Goal: Register for event/course

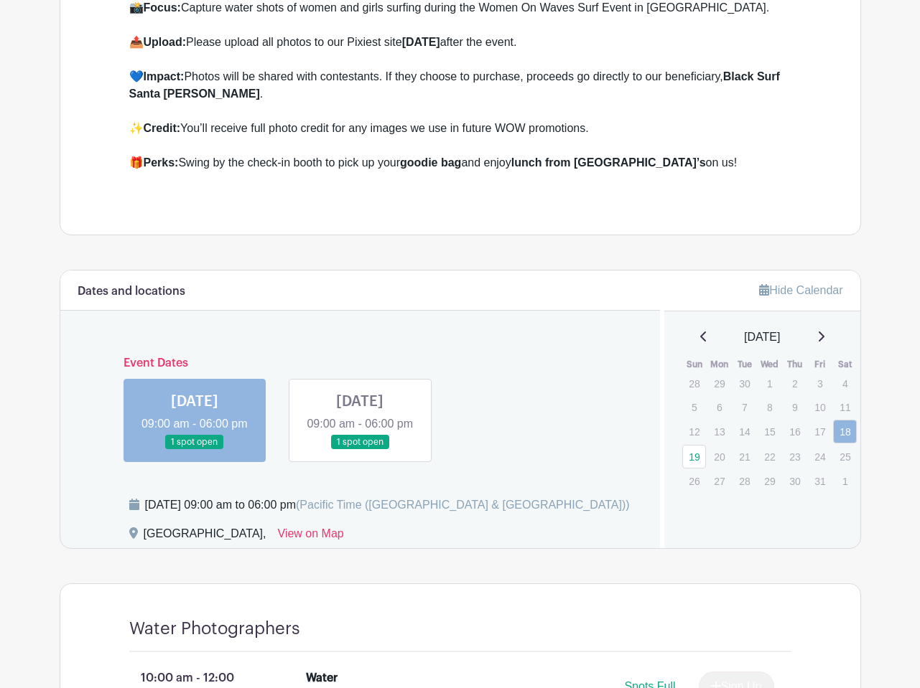
scroll to position [530, 0]
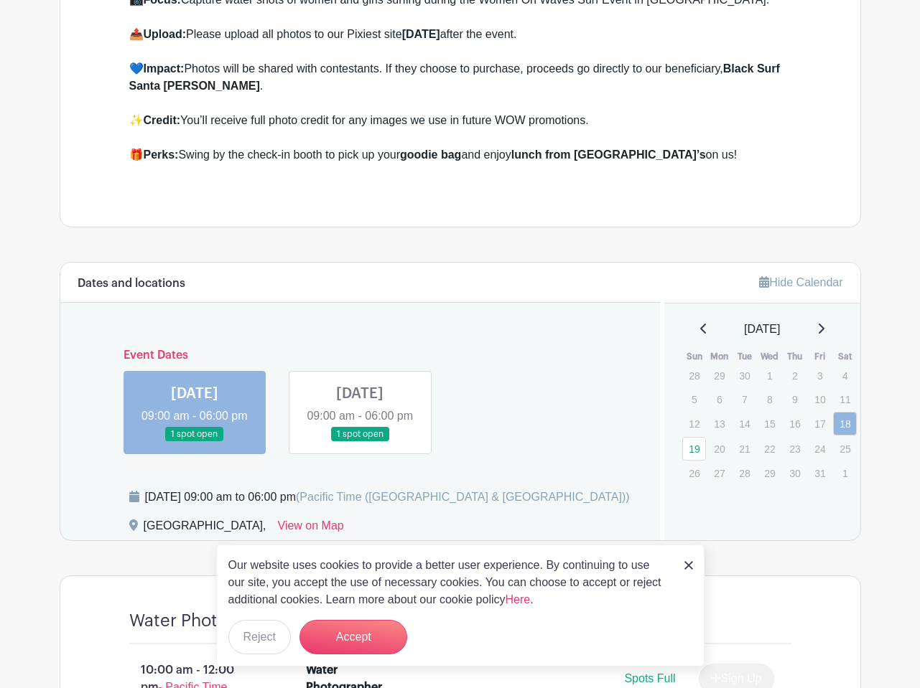
click at [195, 442] on link at bounding box center [195, 442] width 0 height 0
click at [262, 640] on button "Reject" at bounding box center [259, 637] width 62 height 34
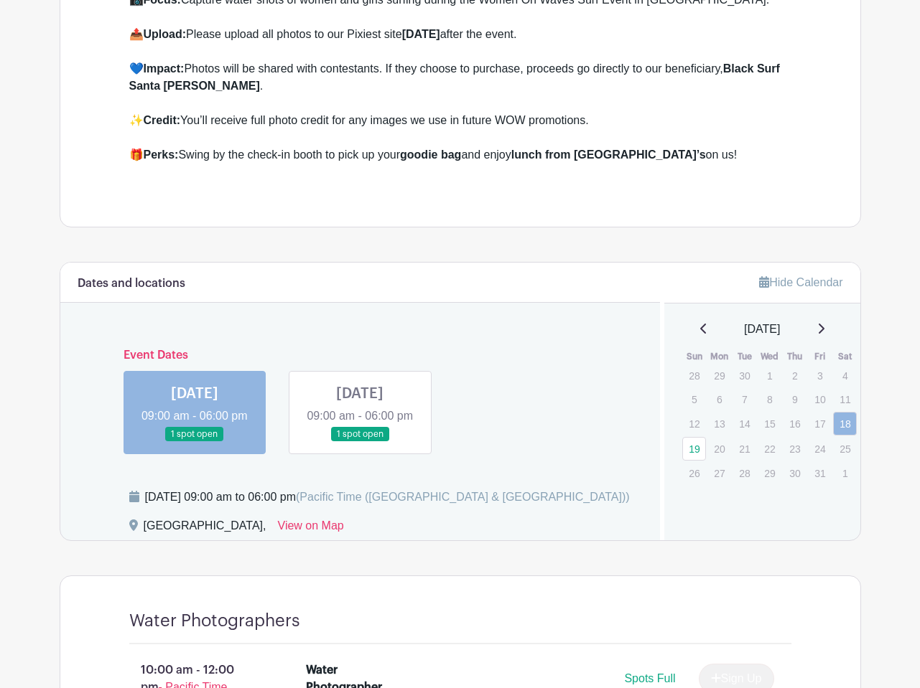
click at [195, 442] on link at bounding box center [195, 442] width 0 height 0
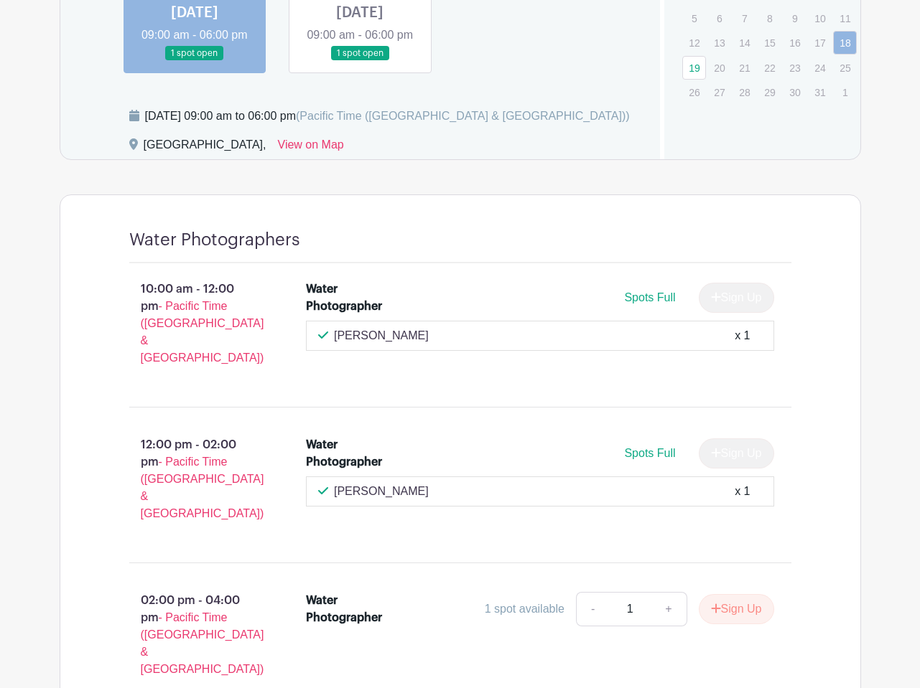
scroll to position [803, 0]
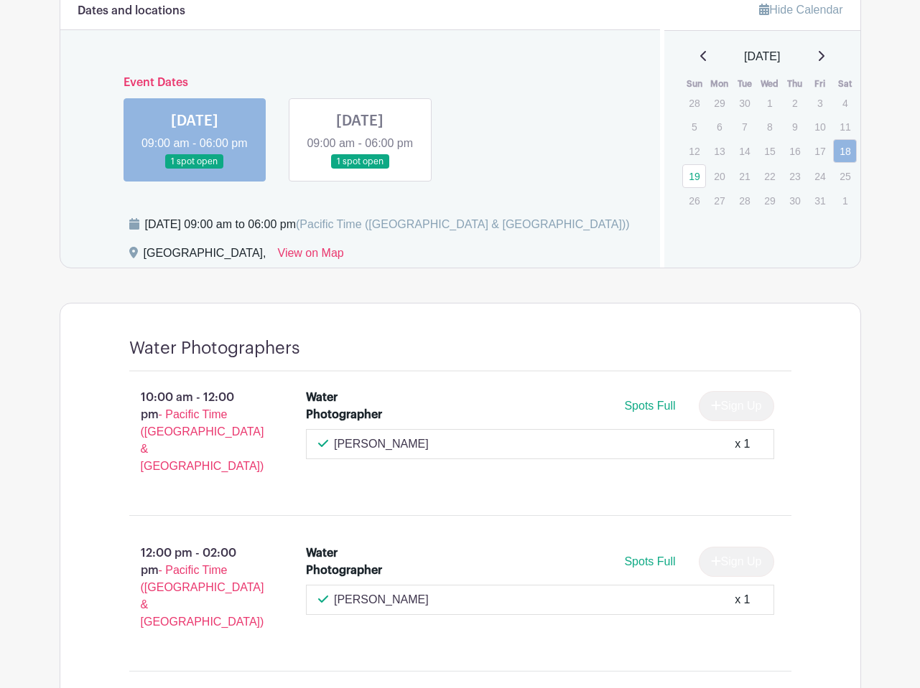
click at [360, 169] on link at bounding box center [360, 169] width 0 height 0
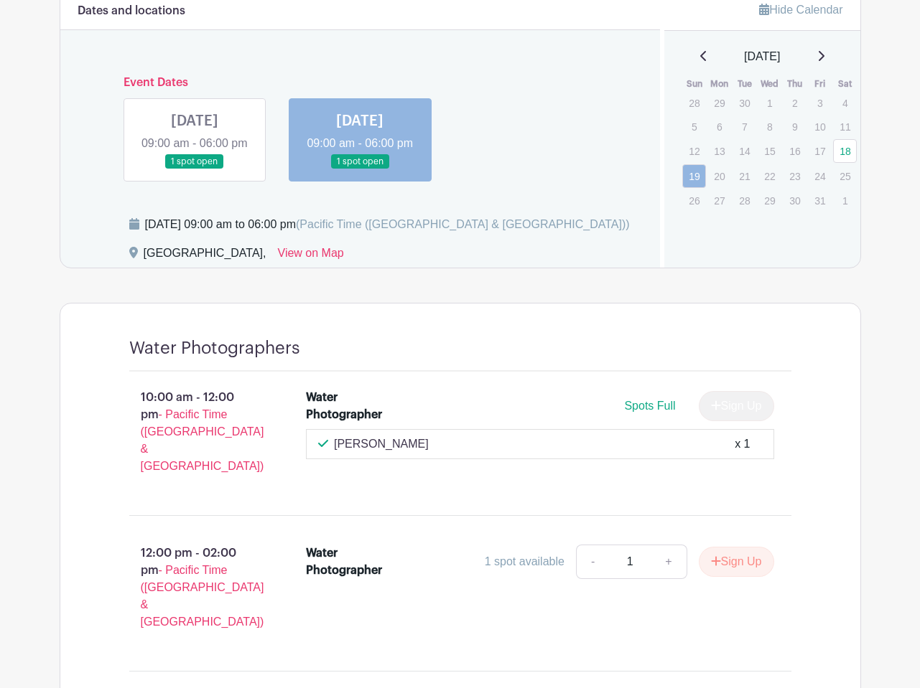
click at [195, 169] on link at bounding box center [195, 169] width 0 height 0
